Goal: Register for event/course

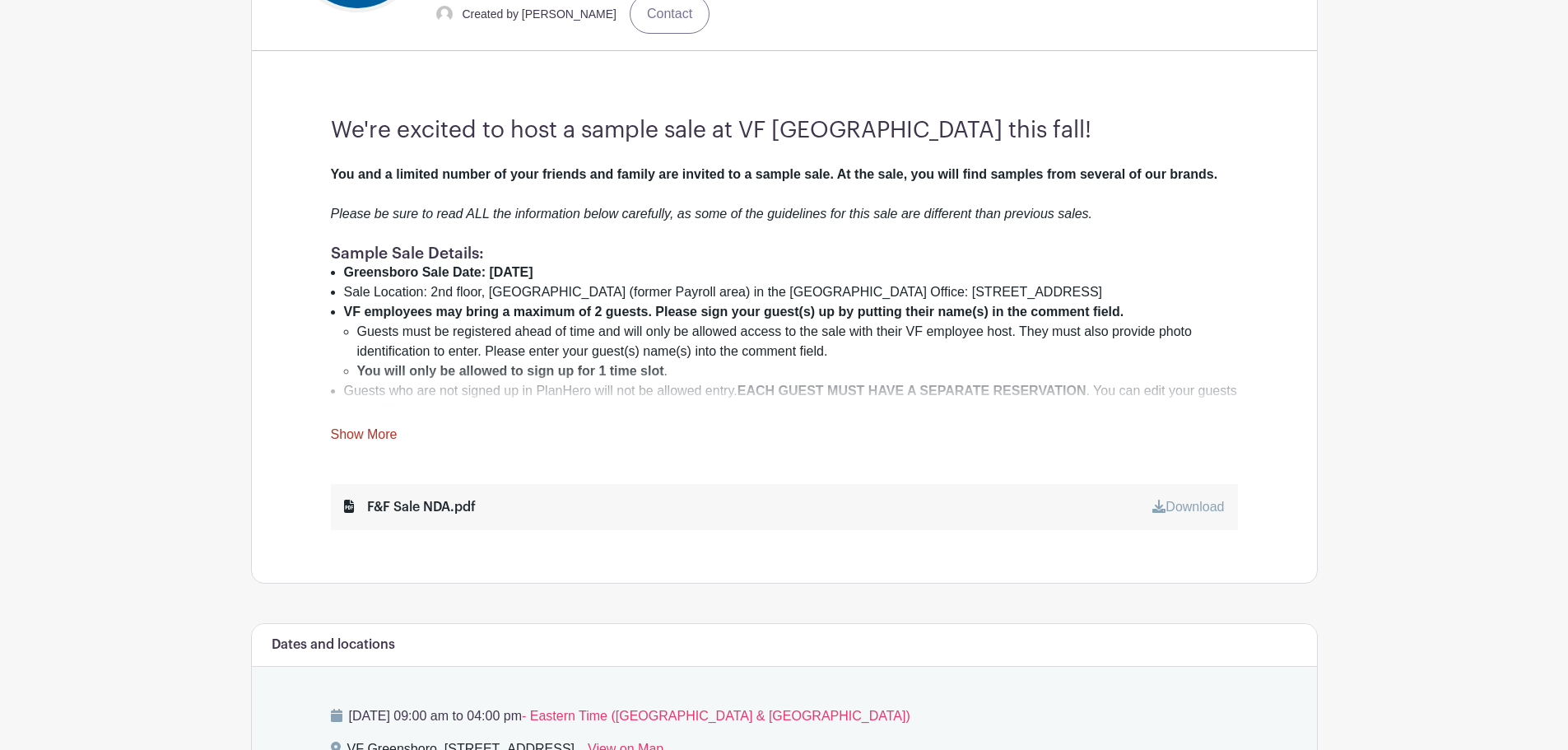
scroll to position [550, 0]
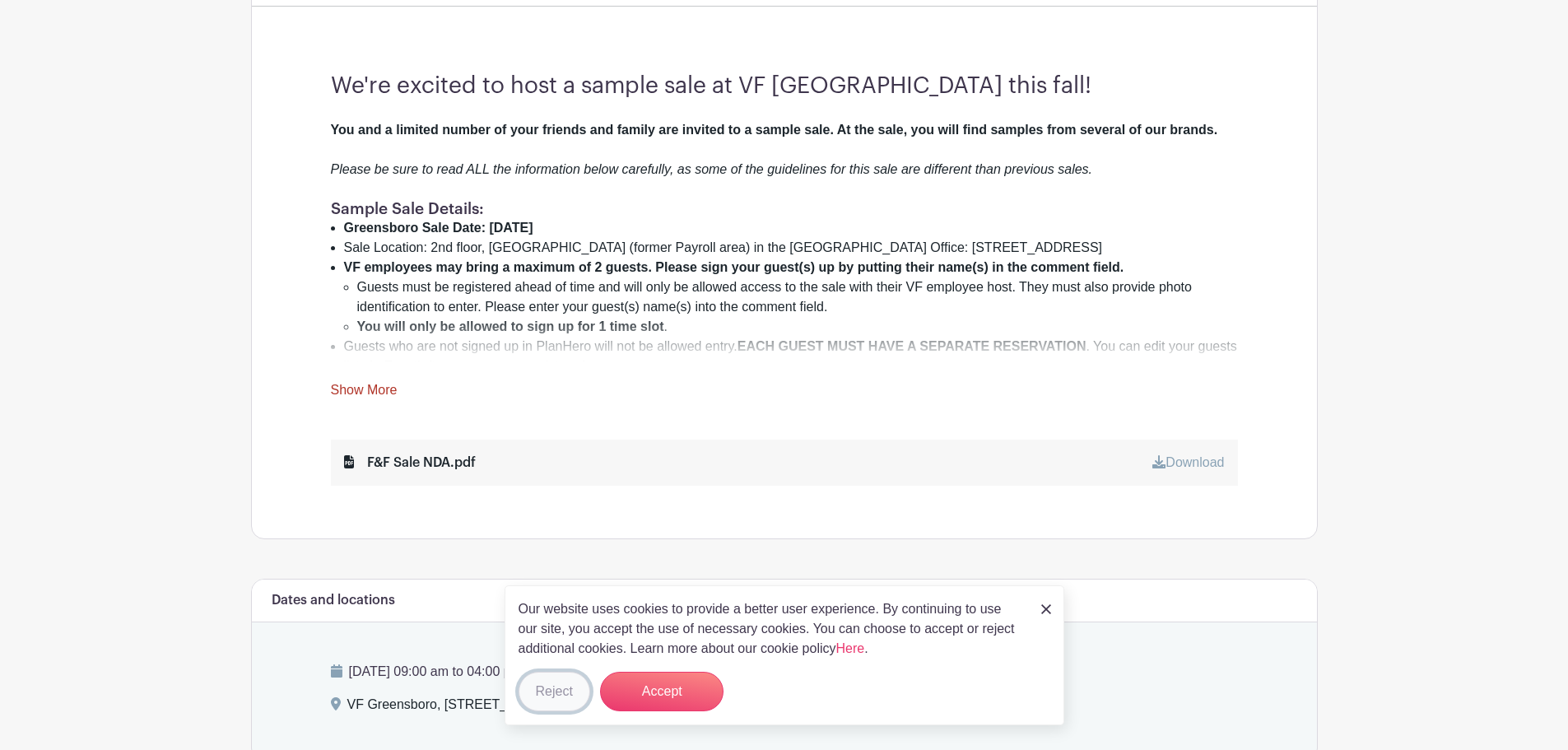
click at [563, 691] on button "Reject" at bounding box center [555, 691] width 71 height 39
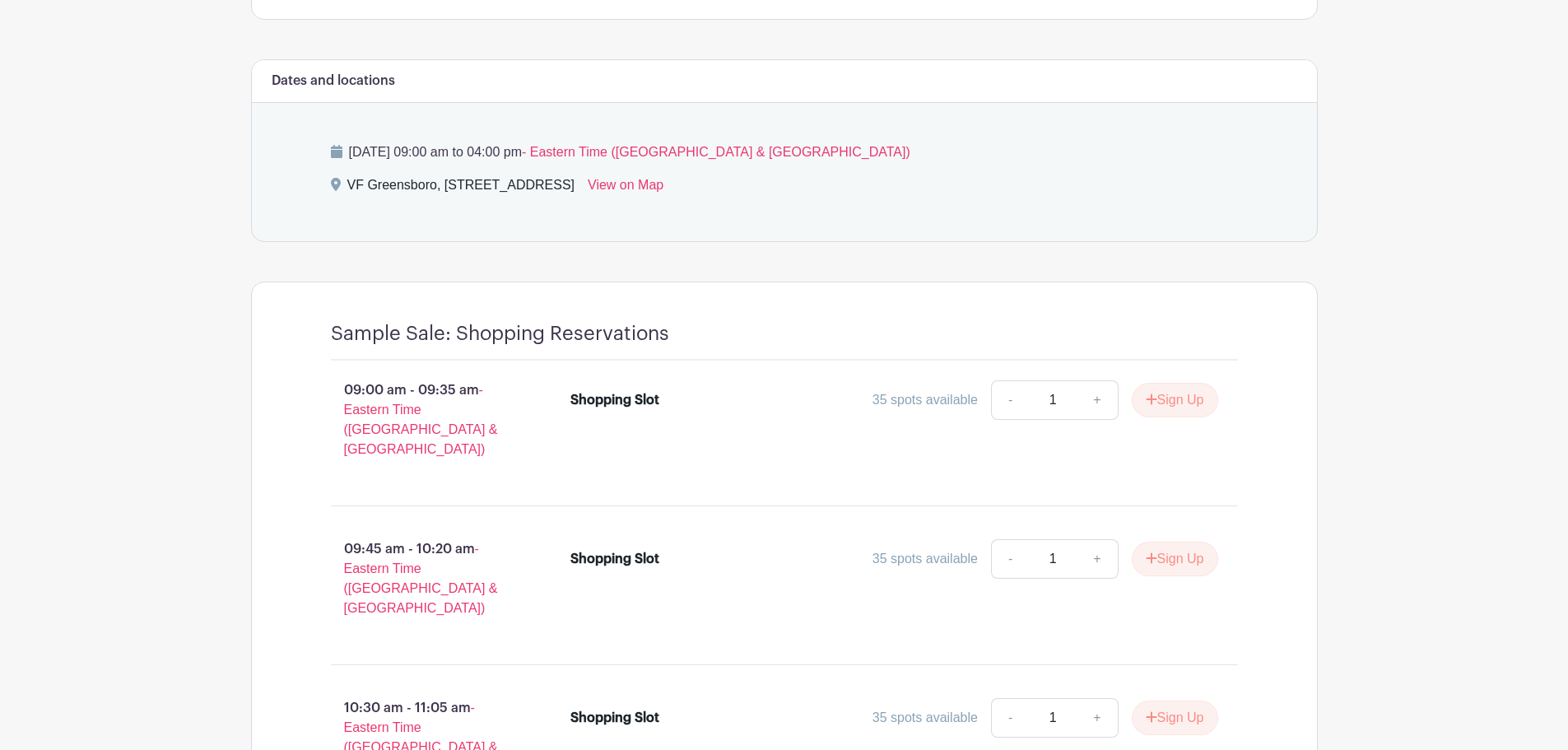
scroll to position [1098, 0]
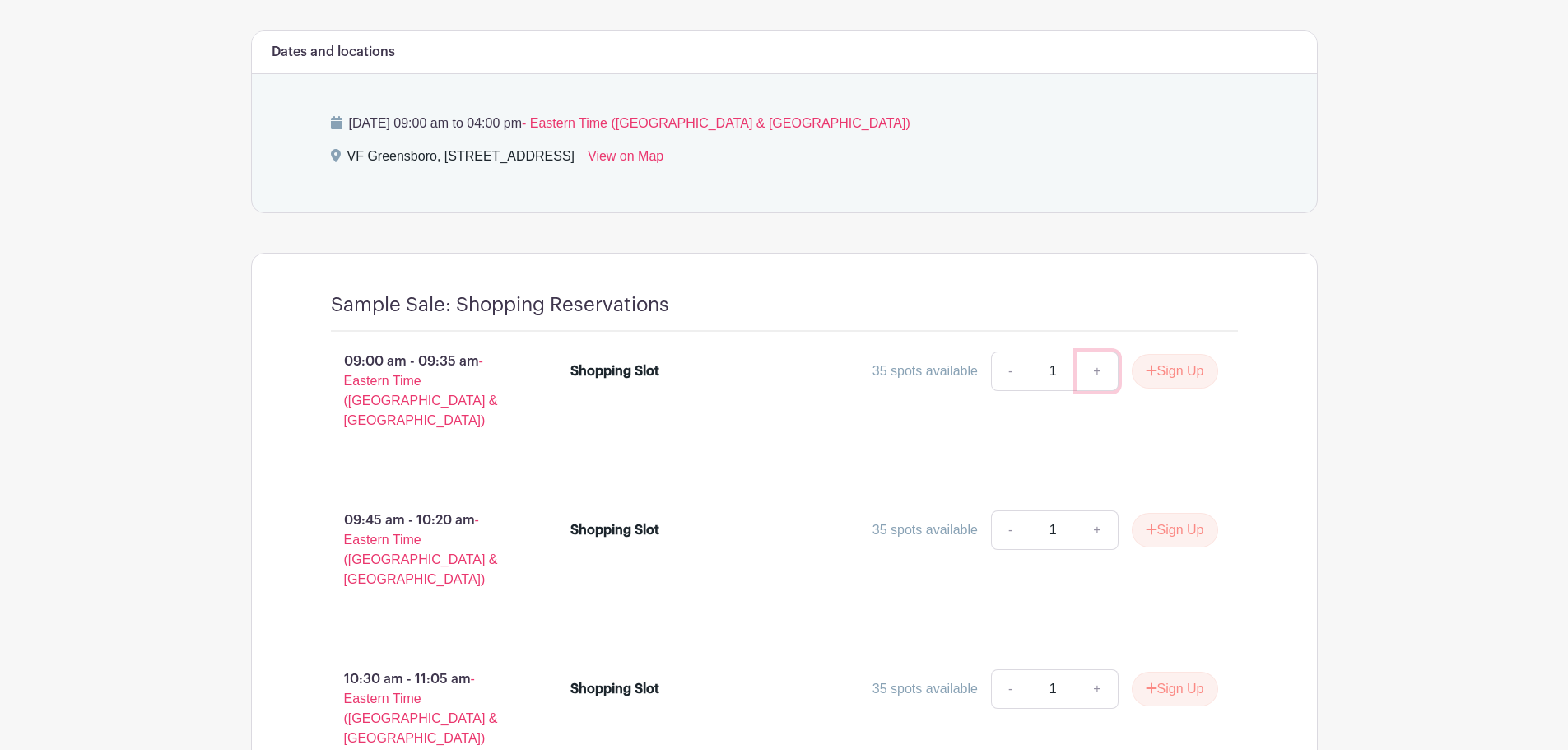
click at [1096, 372] on link "+" at bounding box center [1097, 371] width 41 height 39
click at [1006, 373] on link "-" at bounding box center [1009, 371] width 37 height 39
type input "1"
click at [1182, 376] on button "Sign Up" at bounding box center [1174, 372] width 86 height 35
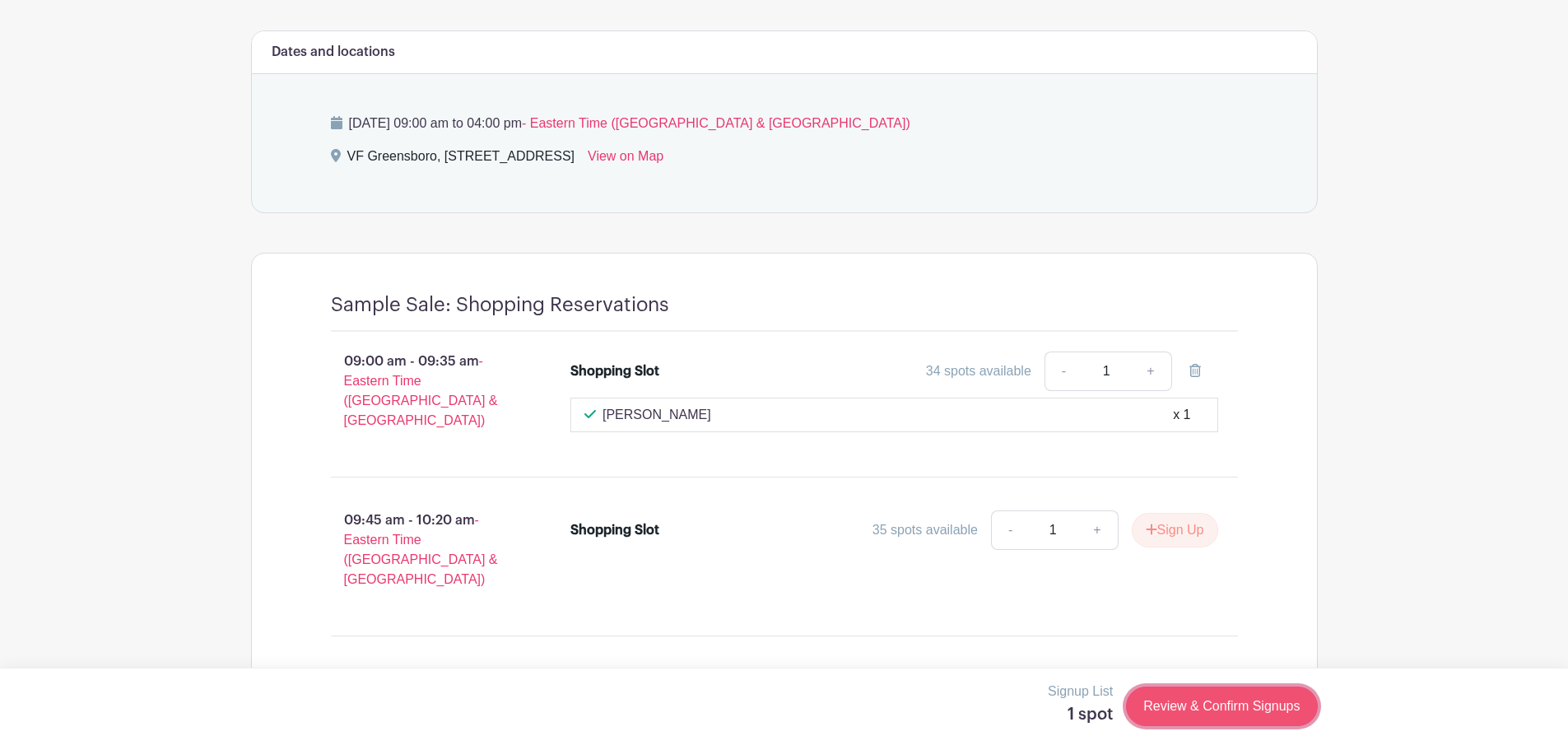
click at [1244, 700] on link "Review & Confirm Signups" at bounding box center [1221, 706] width 191 height 39
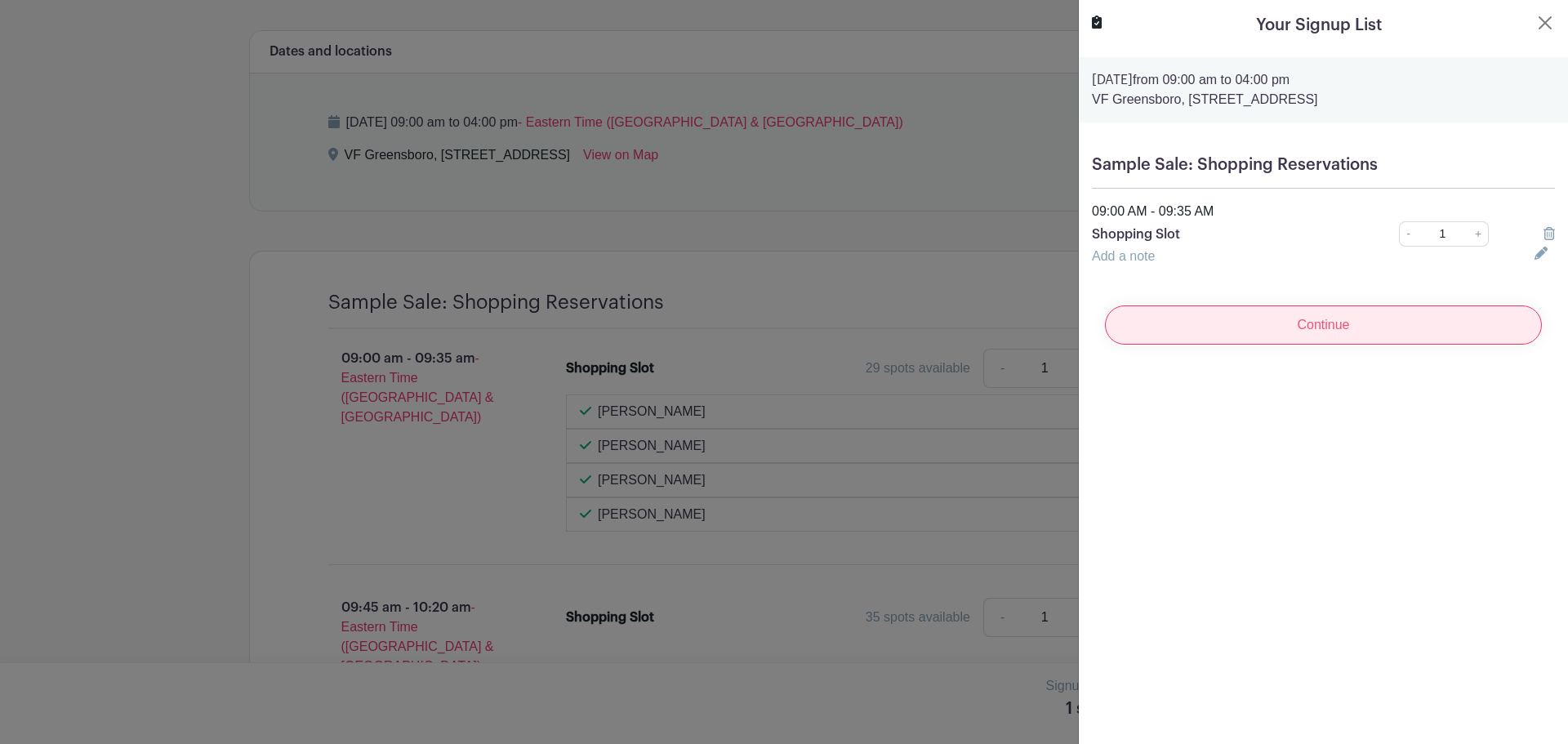
click at [1332, 321] on input "Continue" at bounding box center [1324, 325] width 437 height 39
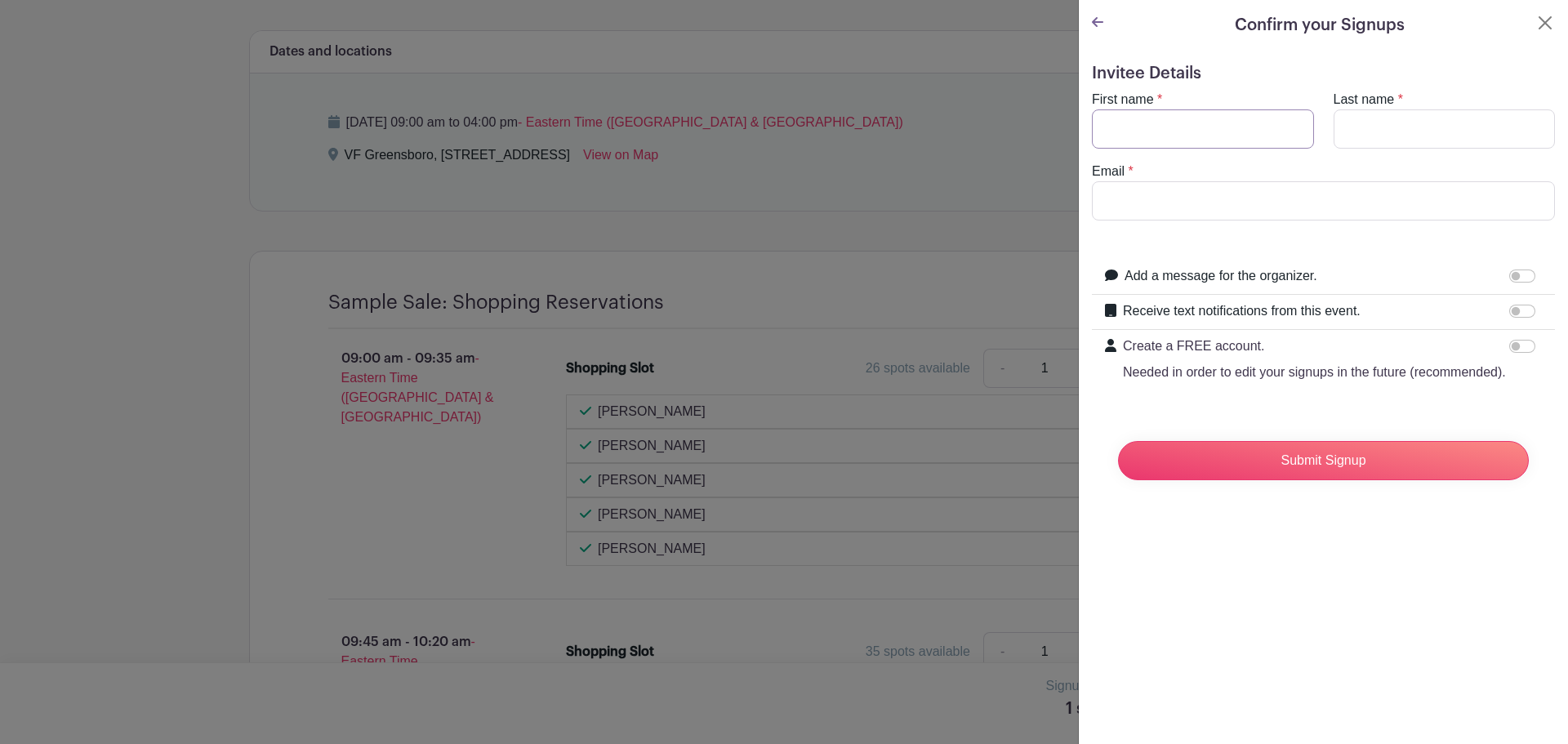
click at [1188, 133] on input "First name" at bounding box center [1203, 129] width 222 height 39
type input "[PERSON_NAME]"
type input "[PERSON_NAME][EMAIL_ADDRESS][DOMAIN_NAME]"
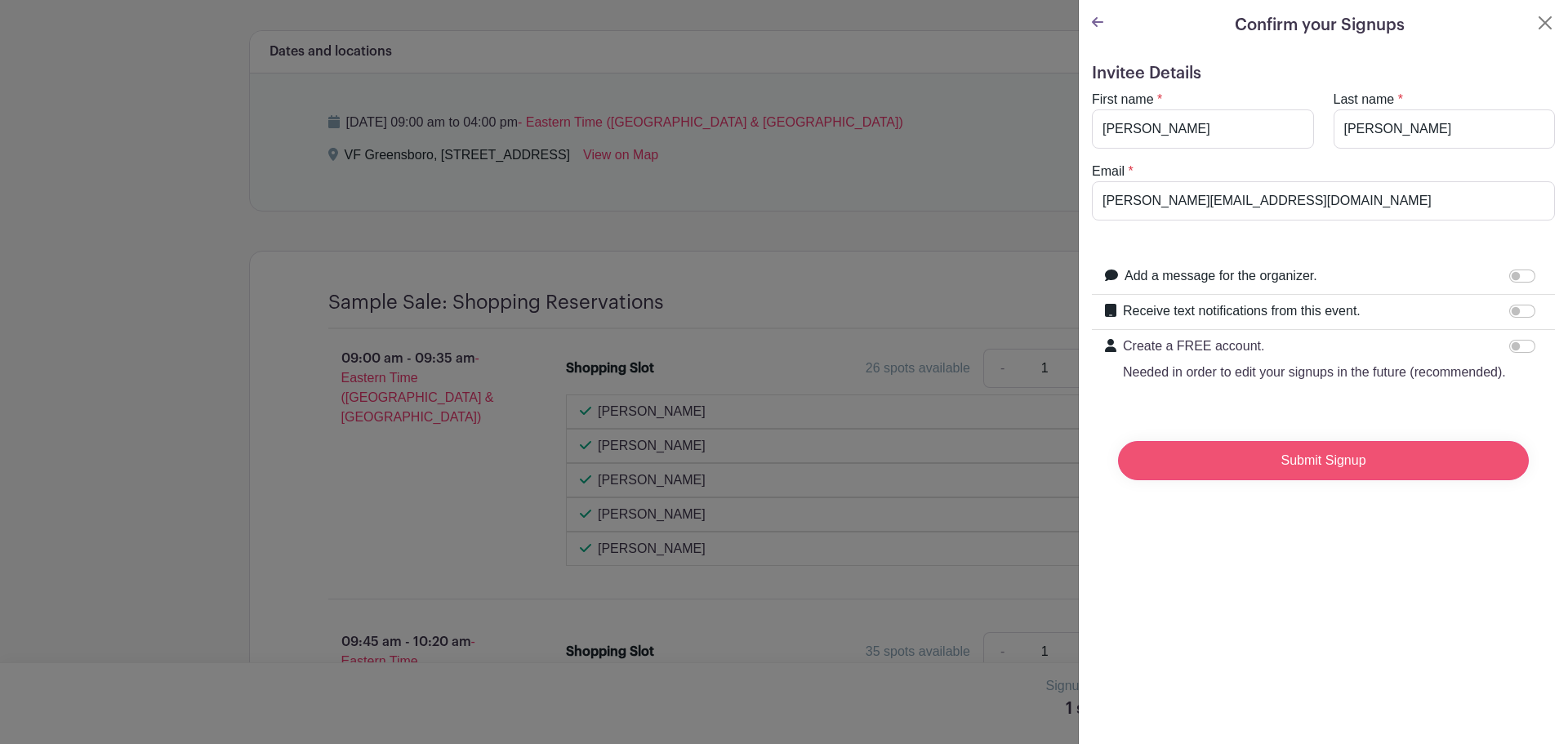
click at [1310, 480] on input "Submit Signup" at bounding box center [1324, 461] width 411 height 39
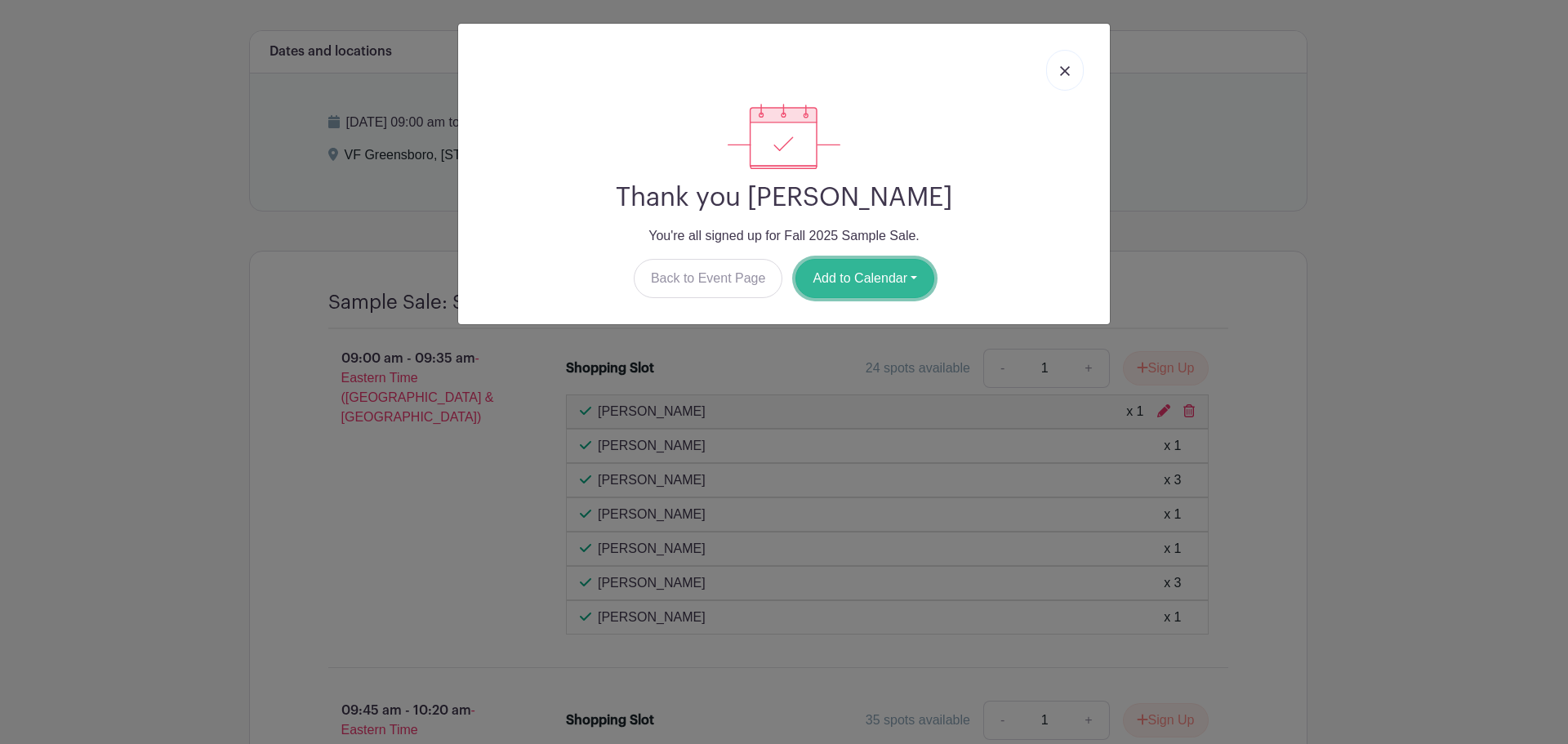
click at [910, 282] on button "Add to Calendar" at bounding box center [865, 278] width 139 height 39
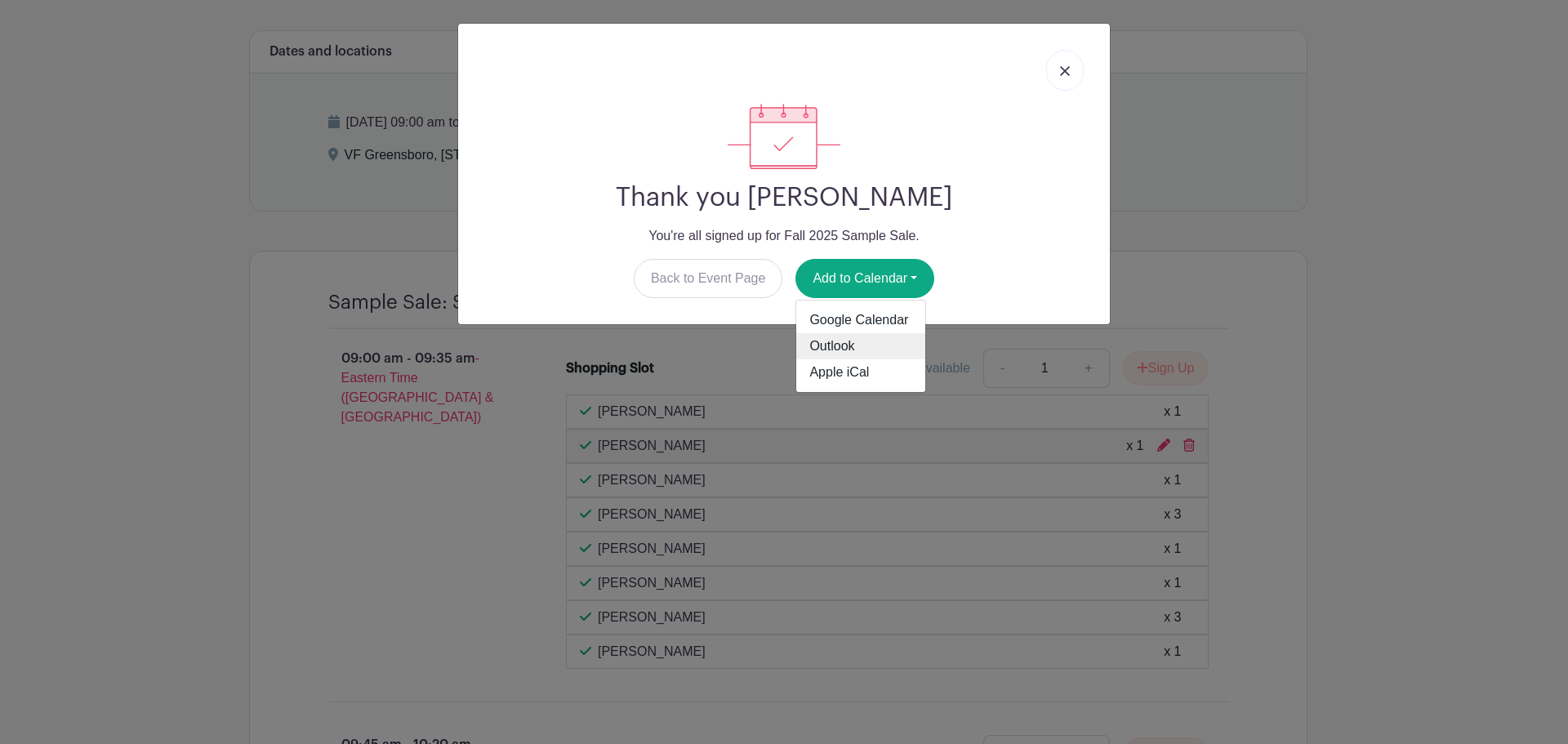
click at [881, 350] on link "Outlook" at bounding box center [860, 347] width 129 height 26
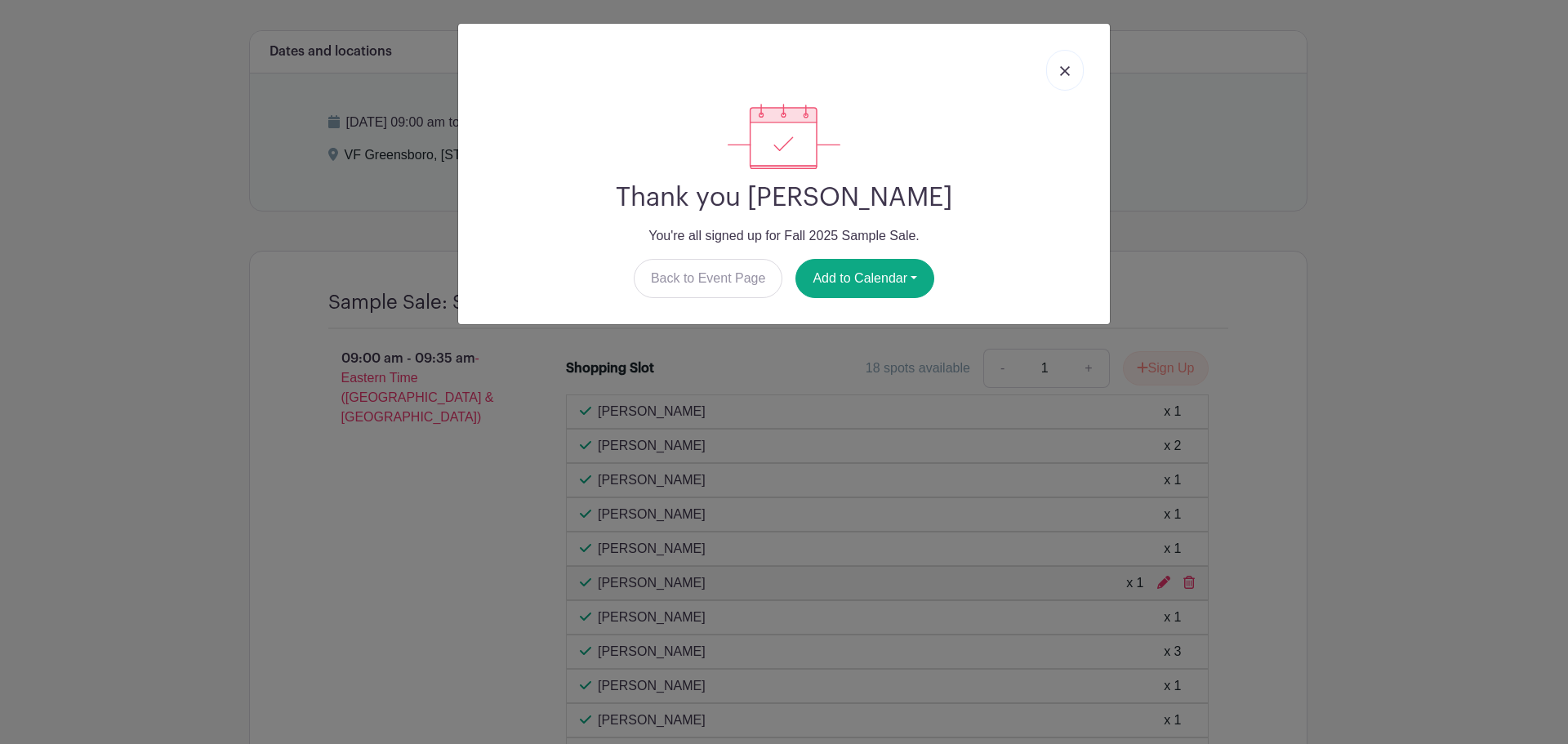
click at [1065, 68] on img at bounding box center [1064, 71] width 10 height 10
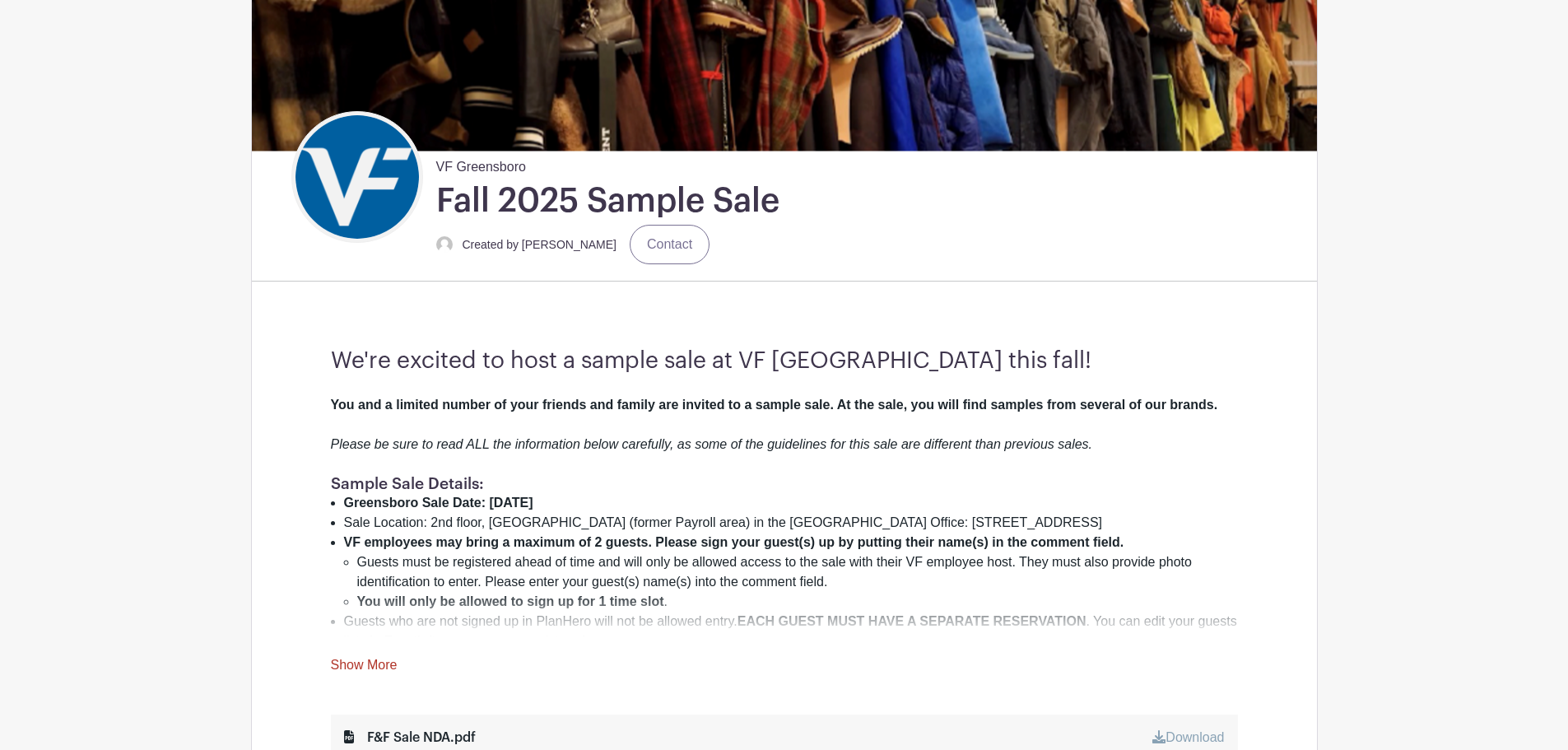
scroll to position [550, 0]
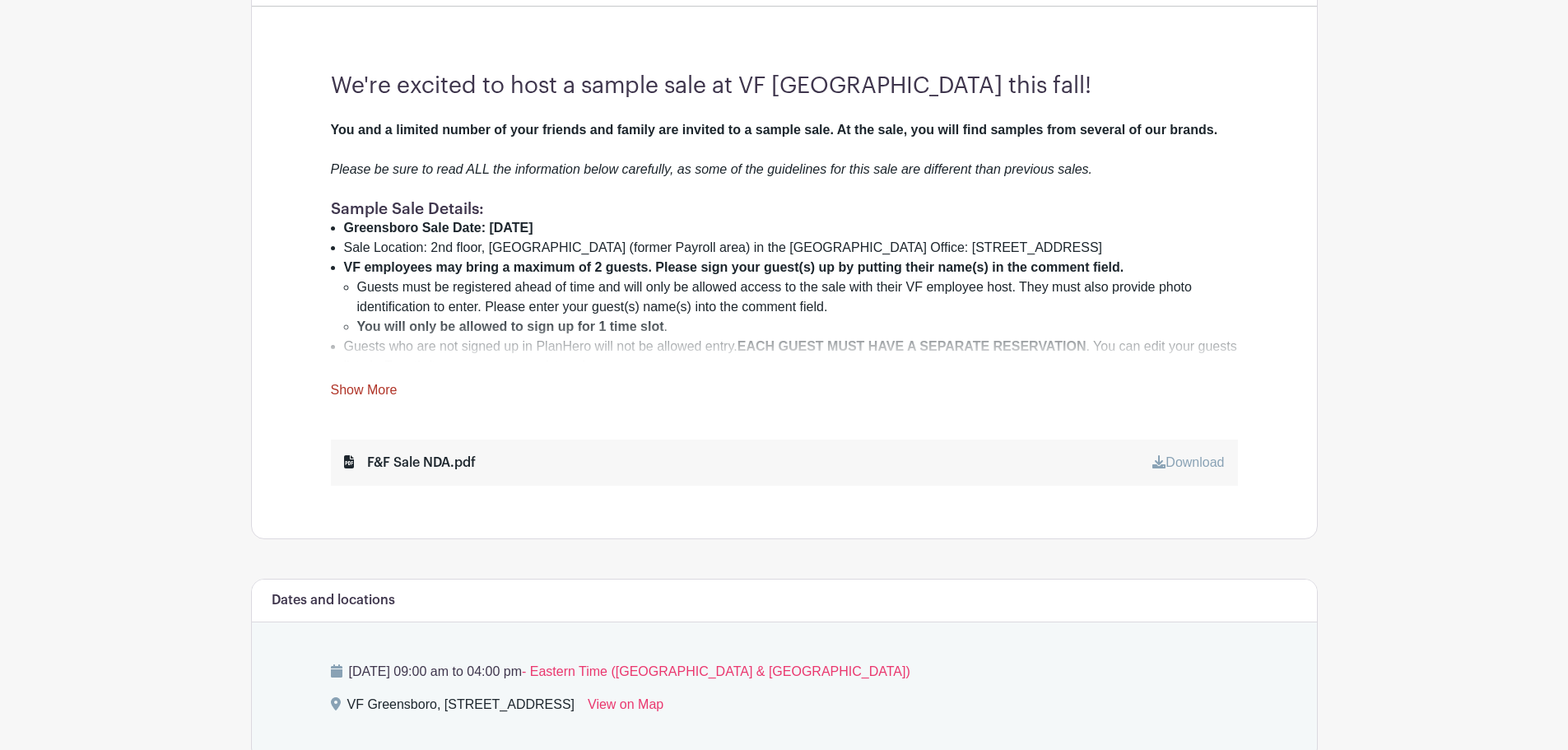
click at [363, 386] on link "Show More" at bounding box center [364, 394] width 67 height 21
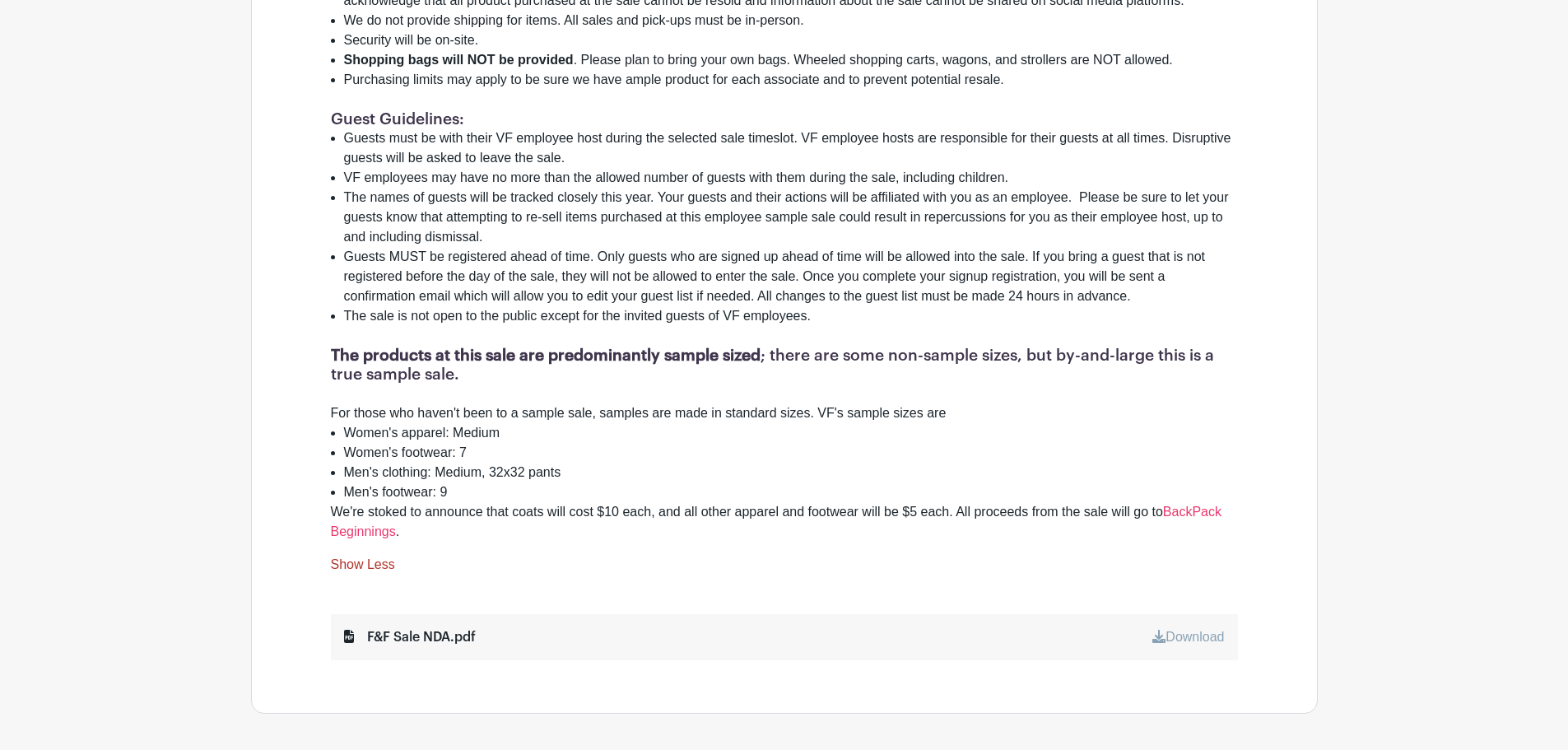
scroll to position [1373, 0]
